Goal: Transaction & Acquisition: Subscribe to service/newsletter

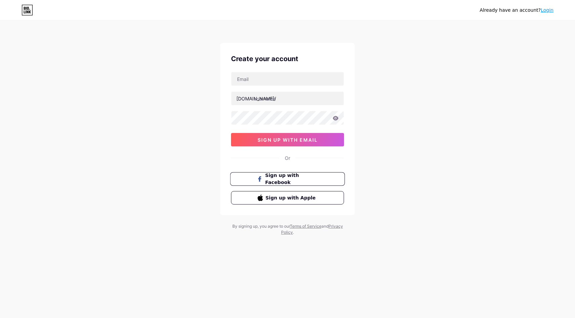
click at [301, 178] on span "Sign up with Facebook" at bounding box center [291, 179] width 53 height 14
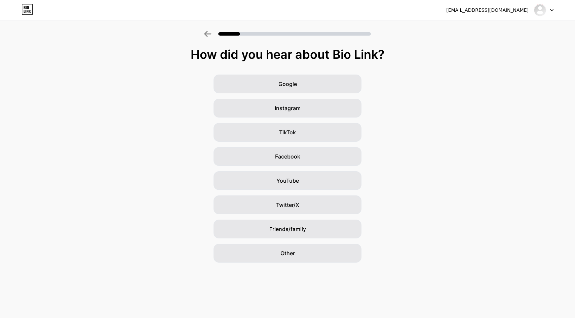
click at [242, 142] on div "TikTok" at bounding box center [287, 132] width 148 height 19
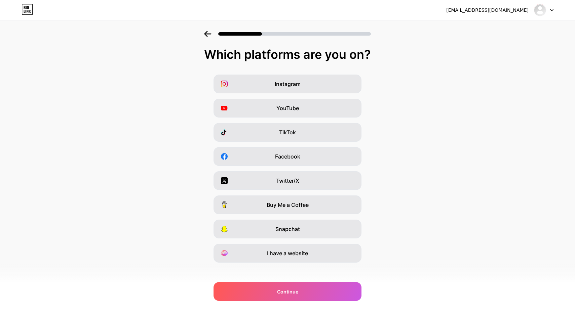
click at [210, 35] on icon at bounding box center [207, 34] width 7 height 6
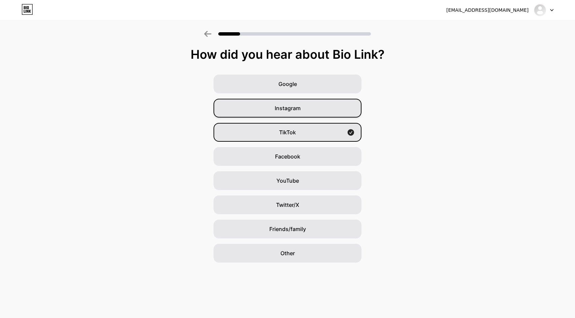
click at [304, 110] on div "Instagram" at bounding box center [287, 108] width 148 height 19
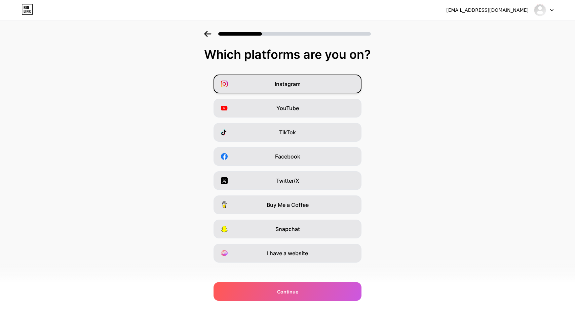
click at [292, 81] on span "Instagram" at bounding box center [288, 84] width 26 height 8
click at [292, 105] on span "YouTube" at bounding box center [287, 108] width 23 height 8
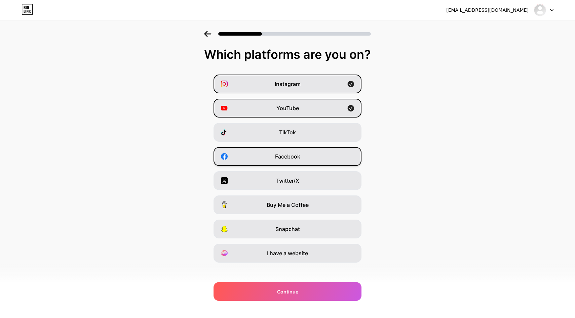
click at [289, 158] on span "Facebook" at bounding box center [287, 157] width 25 height 8
click at [289, 176] on div "Twitter/X" at bounding box center [287, 180] width 148 height 19
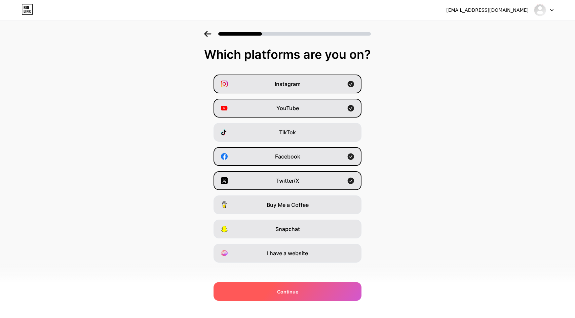
click at [290, 288] on span "Continue" at bounding box center [287, 291] width 21 height 7
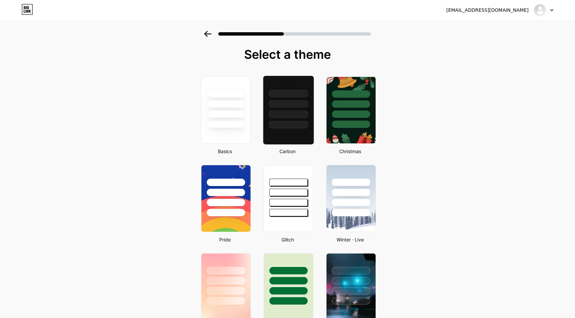
click at [276, 121] on div at bounding box center [288, 125] width 39 height 8
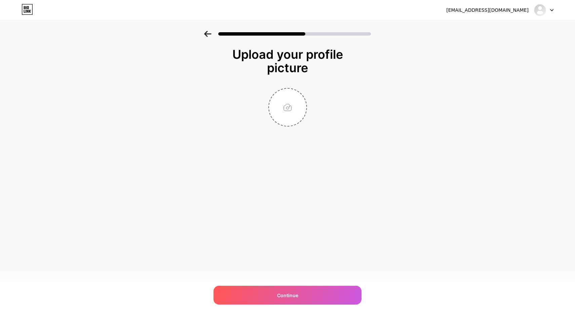
click at [207, 34] on icon at bounding box center [207, 34] width 7 height 6
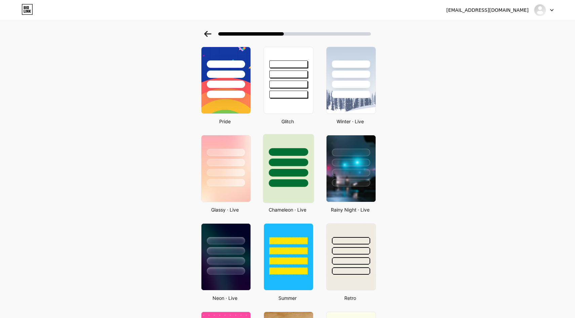
scroll to position [128, 0]
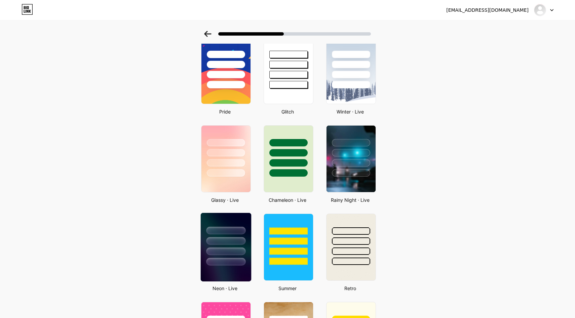
click at [229, 254] on div at bounding box center [225, 252] width 39 height 8
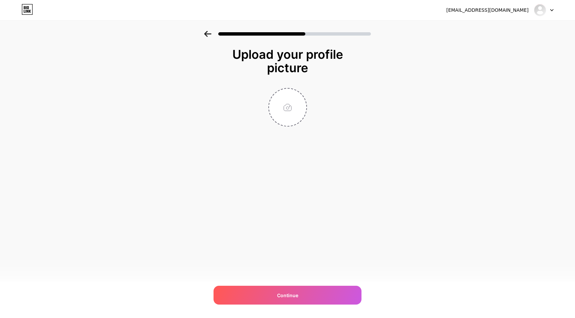
scroll to position [0, 0]
click at [283, 109] on input "file" at bounding box center [287, 107] width 37 height 37
type input "C:\fakepath\💸 Money with wings.png"
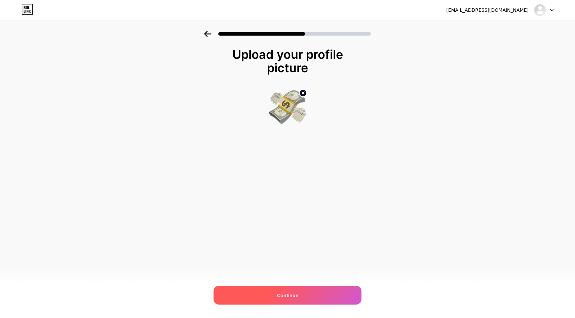
click at [290, 287] on div "Continue" at bounding box center [287, 295] width 148 height 19
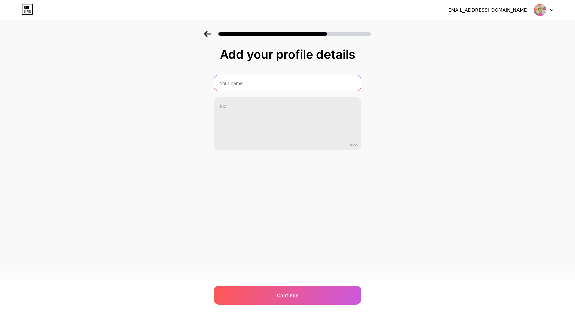
click at [330, 78] on input "text" at bounding box center [287, 83] width 147 height 16
type input "zamorela"
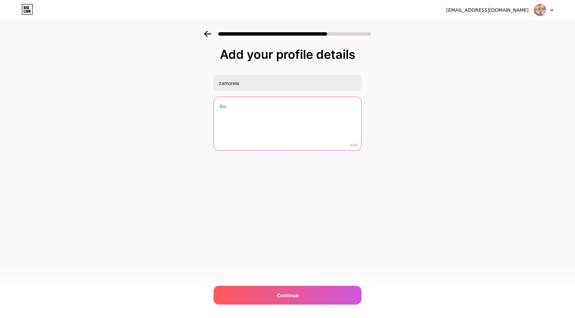
click at [302, 112] on textarea at bounding box center [287, 124] width 147 height 54
type textarea "W"
type textarea "I"
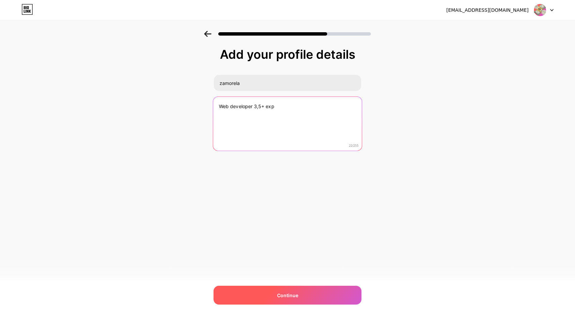
type textarea "Web developer 3,5+ exp"
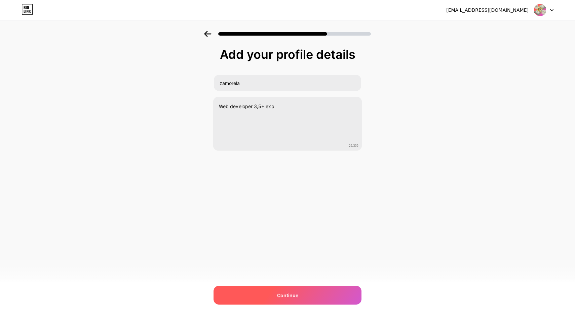
click at [281, 291] on div "Continue" at bounding box center [287, 295] width 148 height 19
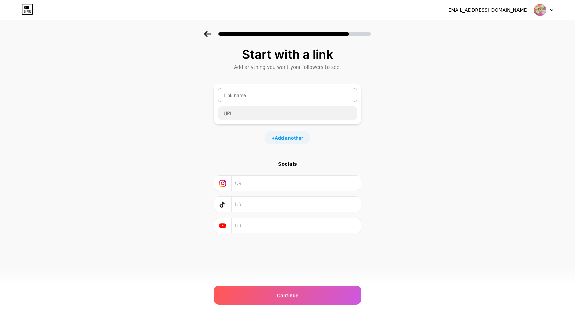
click at [278, 99] on input "text" at bounding box center [287, 94] width 139 height 13
type input "adf"
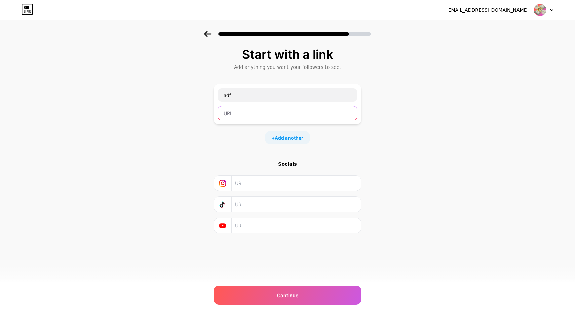
click at [296, 120] on input "text" at bounding box center [287, 113] width 139 height 13
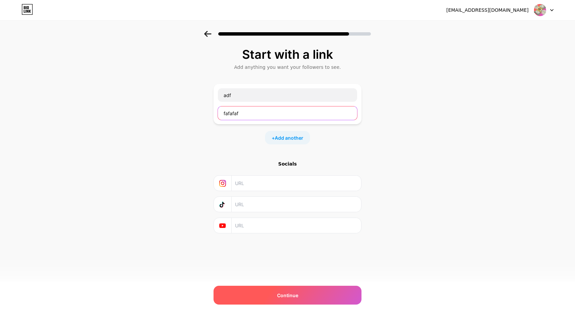
type input "fafafaf"
click at [291, 293] on span "Continue" at bounding box center [287, 295] width 21 height 7
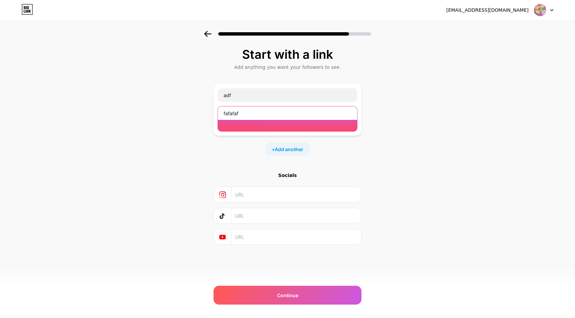
click at [289, 107] on input "fafafaf" at bounding box center [287, 113] width 139 height 13
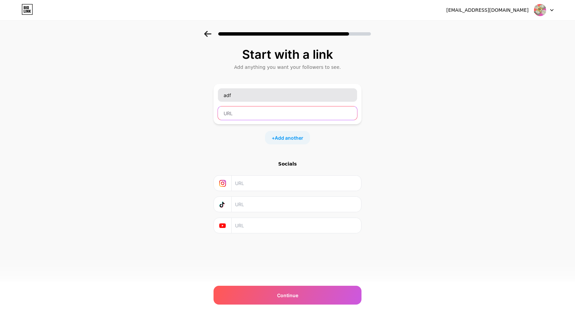
paste input "https://xn--80apgcbd1bagi7gh.xn--p1ai/?yclid=600754997604909055"
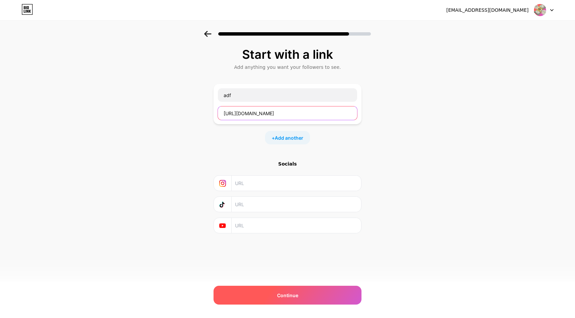
type input "https://xn--80apgcbd1bagi7gh.xn--p1ai/?yclid=600754997604909055"
click at [279, 300] on div "Continue" at bounding box center [287, 295] width 148 height 19
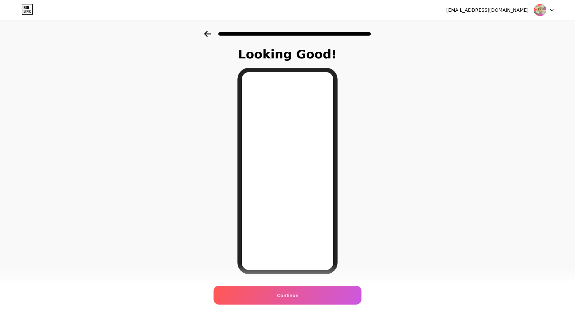
click at [210, 32] on icon at bounding box center [207, 34] width 7 height 6
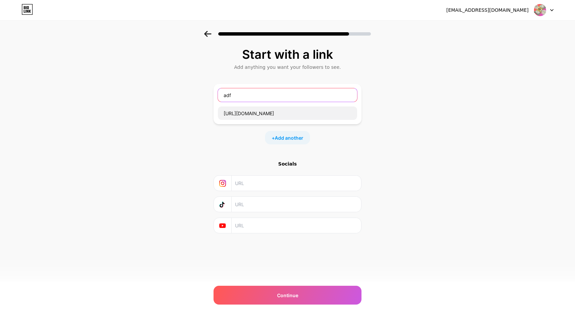
click at [285, 99] on input "adf" at bounding box center [287, 94] width 139 height 13
type input "a"
type input "Z"
type input "N"
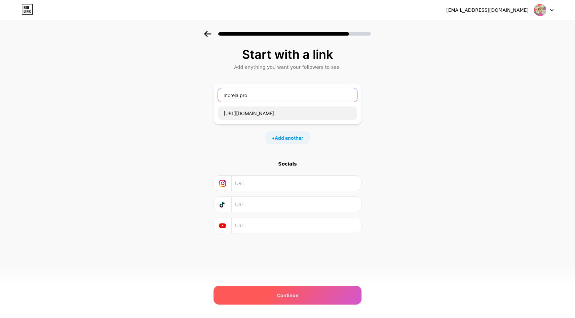
type input "morela pro"
click at [290, 288] on div "Continue" at bounding box center [287, 295] width 148 height 19
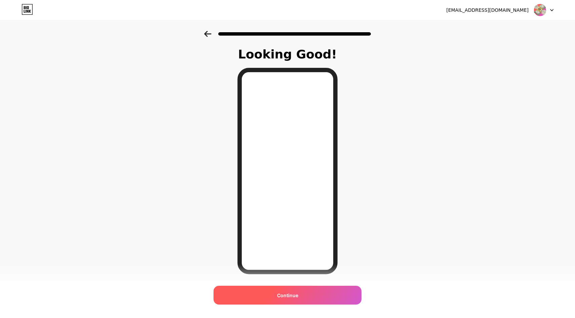
click at [294, 297] on span "Continue" at bounding box center [287, 295] width 21 height 7
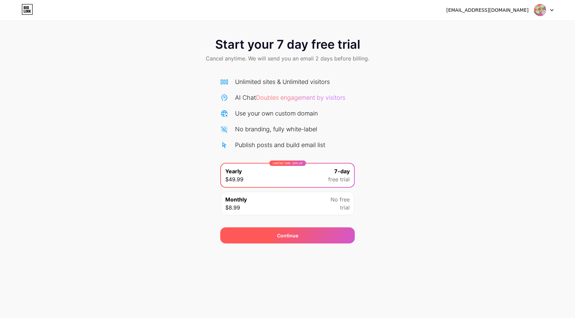
click at [314, 236] on div "Continue" at bounding box center [287, 236] width 134 height 16
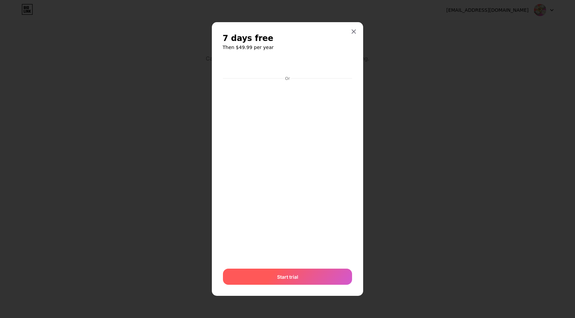
click at [309, 272] on div "Start trial" at bounding box center [287, 277] width 129 height 16
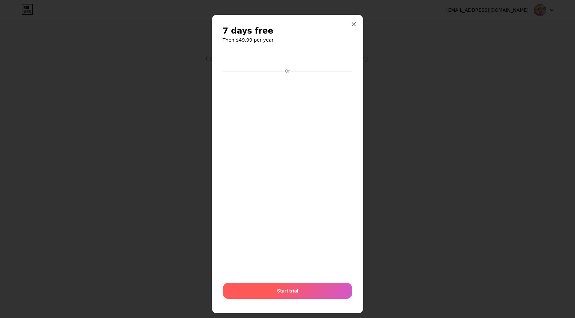
click at [306, 291] on div "Start trial" at bounding box center [287, 291] width 129 height 16
click at [306, 291] on div at bounding box center [287, 291] width 129 height 16
click at [356, 23] on icon at bounding box center [353, 24] width 5 height 5
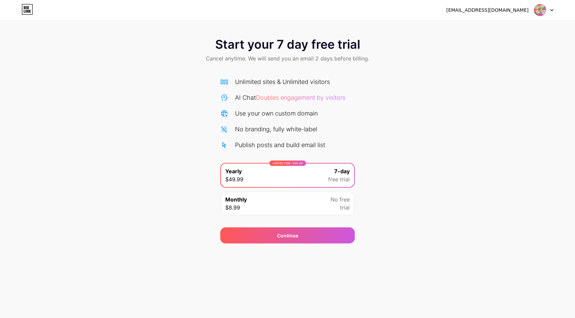
click at [536, 19] on div "nizam@medzhidov.ru Logout" at bounding box center [287, 10] width 575 height 20
click at [537, 6] on img at bounding box center [539, 10] width 13 height 13
click at [440, 97] on div "Start your 7 day free trial Cancel anytime. We will send you an email 2 days be…" at bounding box center [287, 137] width 575 height 213
click at [540, 16] on img at bounding box center [539, 10] width 13 height 13
click at [541, 2] on div "nizam@medzhidov.ru Logout" at bounding box center [287, 10] width 575 height 20
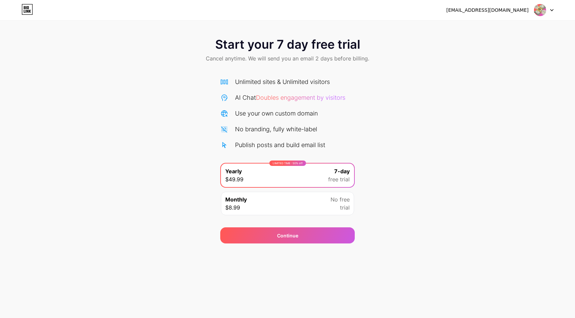
click at [510, 7] on div "nizam@medzhidov.ru" at bounding box center [487, 10] width 82 height 7
click at [538, 13] on img at bounding box center [539, 10] width 13 height 13
click at [523, 33] on li "Logout" at bounding box center [511, 27] width 83 height 18
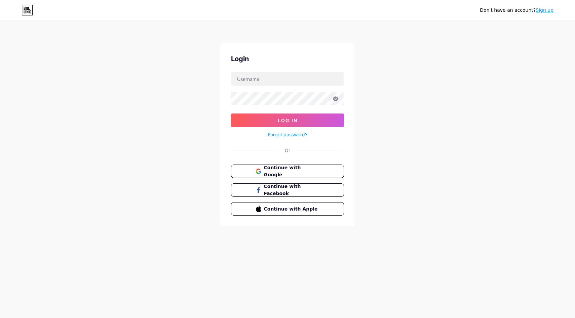
click at [22, 3] on div "Don't have an account? Sign up" at bounding box center [287, 10] width 575 height 20
click at [22, 4] on div "Don't have an account? Sign up" at bounding box center [287, 10] width 575 height 20
click at [32, 8] on icon at bounding box center [27, 10] width 11 height 11
